Goal: Find specific page/section: Find specific page/section

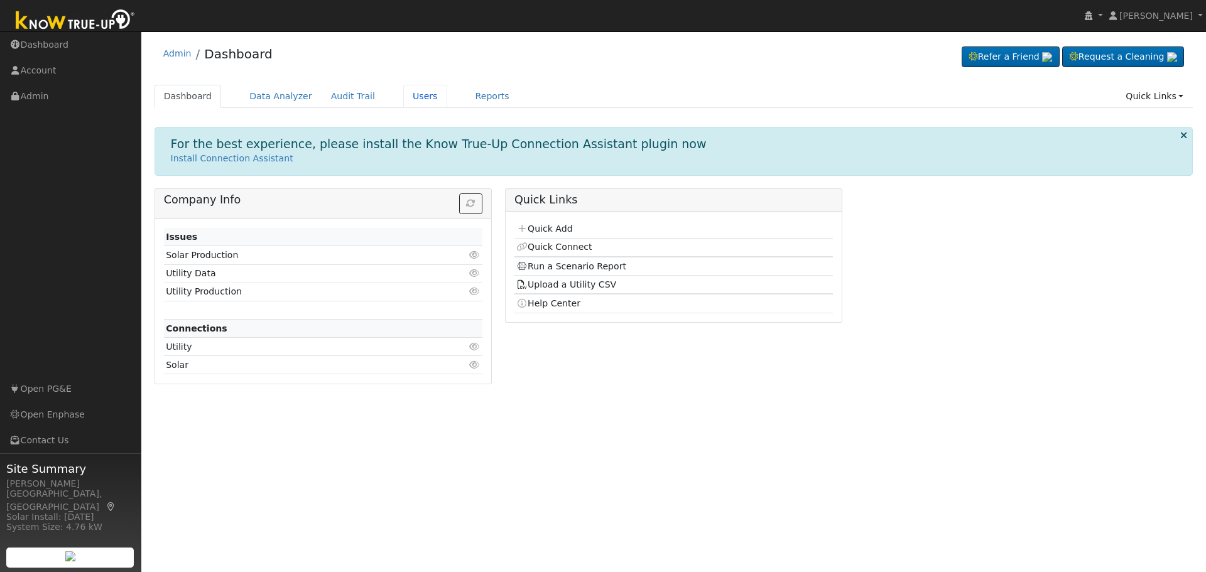
click at [403, 96] on link "Users" at bounding box center [425, 96] width 44 height 23
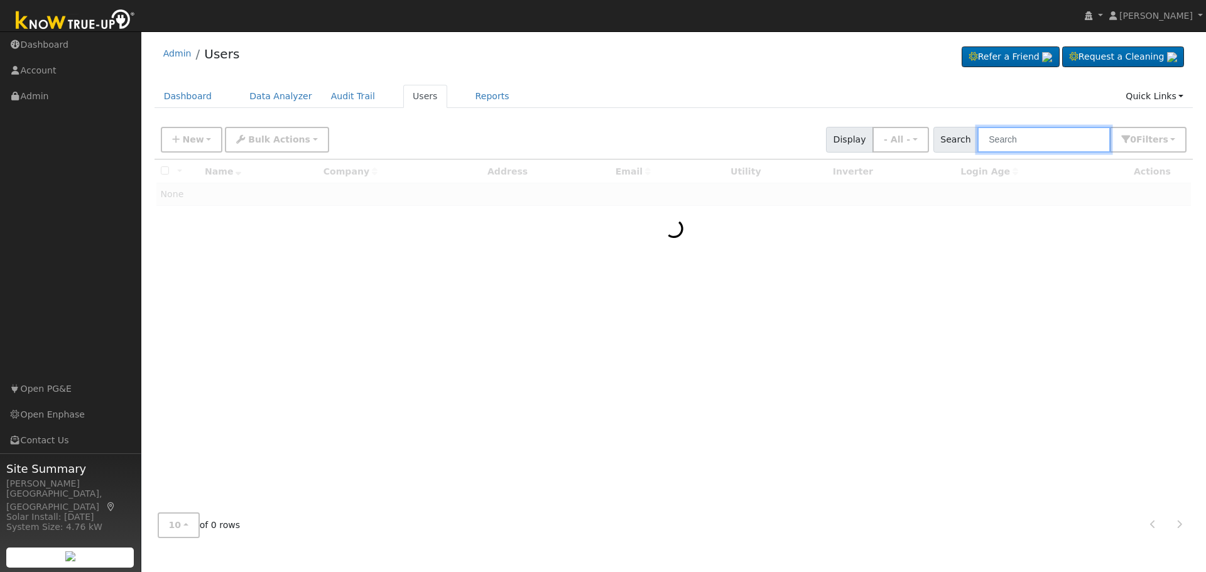
click at [1015, 138] on input "text" at bounding box center [1043, 140] width 133 height 26
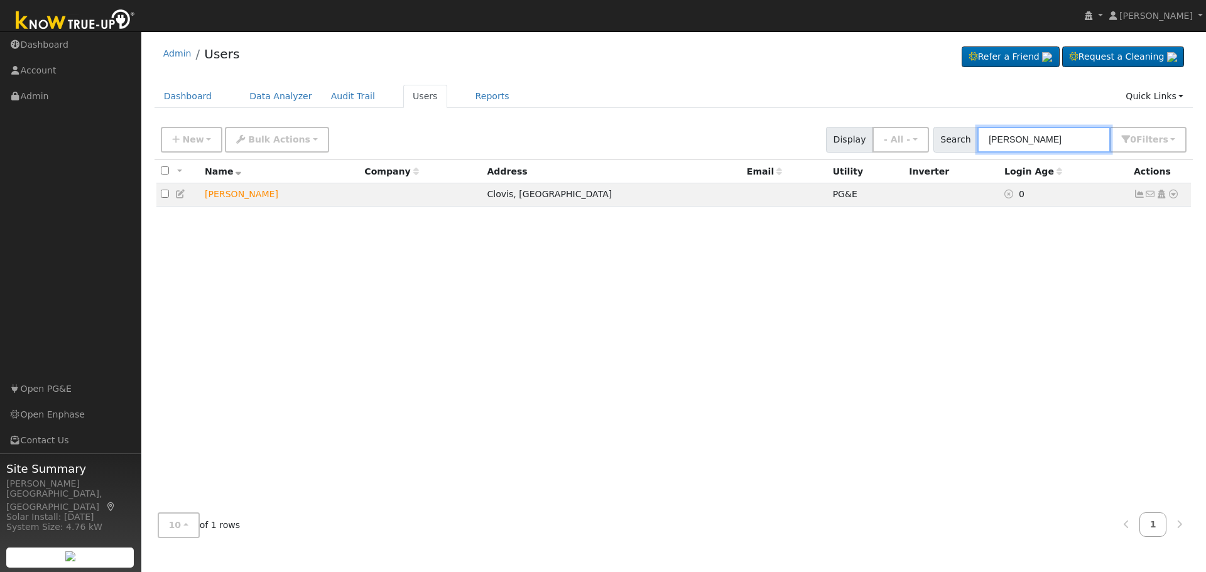
type input "[PERSON_NAME]"
click at [1174, 199] on icon at bounding box center [1173, 194] width 11 height 9
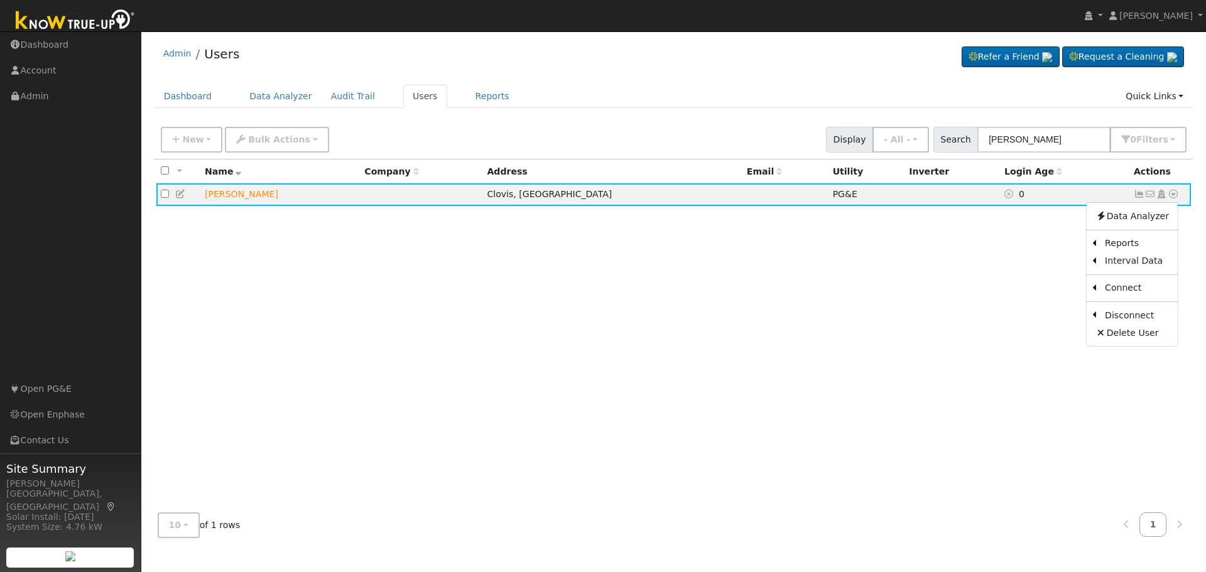
click at [0, 0] on link "Scenario" at bounding box center [0, 0] width 0 height 0
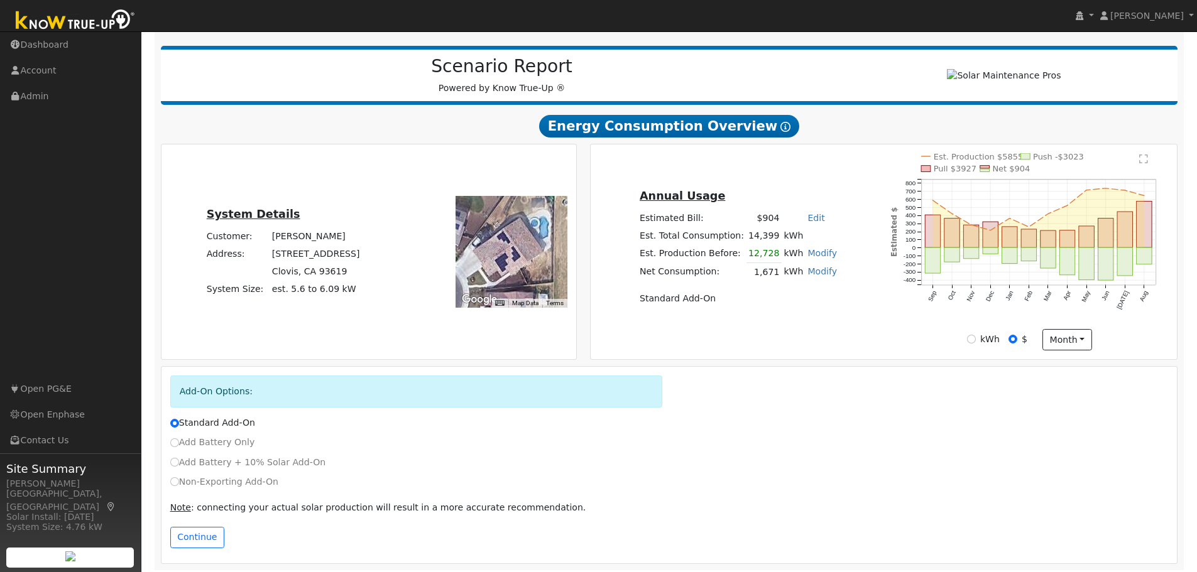
scroll to position [152, 0]
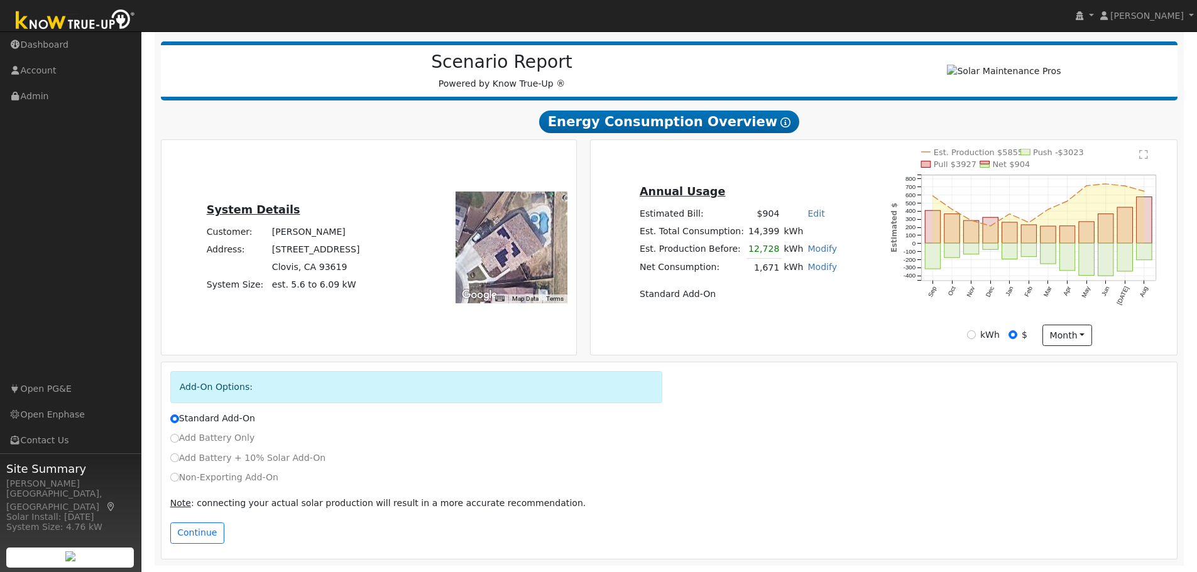
click at [314, 231] on td "[PERSON_NAME]" at bounding box center [316, 232] width 92 height 18
copy td "[PERSON_NAME]"
drag, startPoint x: 329, startPoint y: 250, endPoint x: 262, endPoint y: 253, distance: 66.6
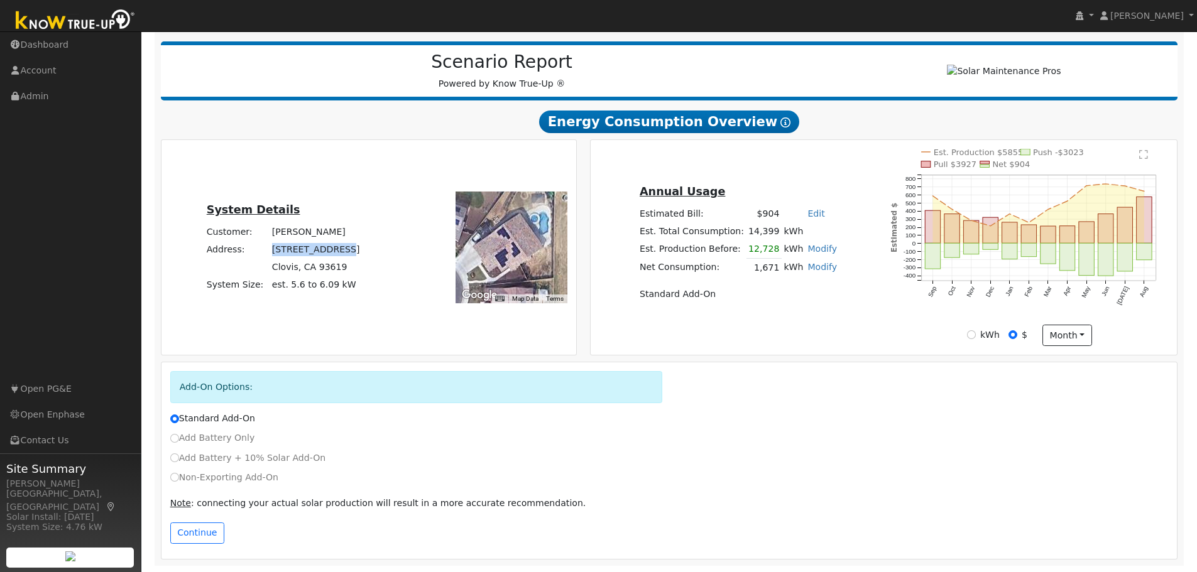
click at [270, 253] on td "3617 Agua Dulce Avenue" at bounding box center [316, 250] width 92 height 18
copy td "3617 Agua Dulce"
drag, startPoint x: 336, startPoint y: 266, endPoint x: 259, endPoint y: 251, distance: 78.8
click at [259, 251] on tbody "Customer: Wayne Hutchinson Address: 3617 Agua Dulce Avenue Clovis, CA 93619 Sys…" at bounding box center [283, 258] width 158 height 71
copy tbody "3617 Agua Dulce Avenue Clovis, CA 93619"
